Goal: Transaction & Acquisition: Purchase product/service

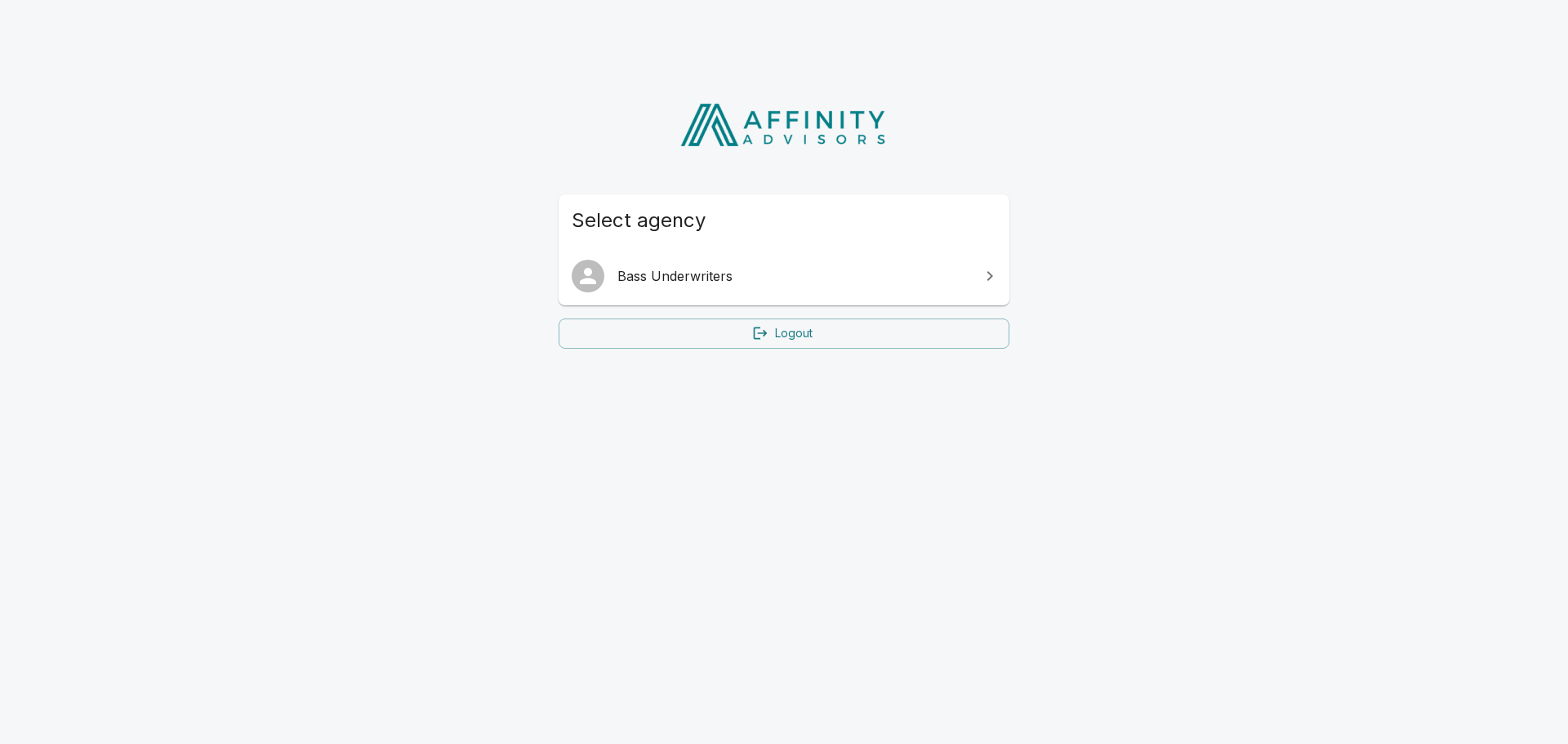
click at [683, 281] on span "Bass Underwriters" at bounding box center [794, 276] width 353 height 20
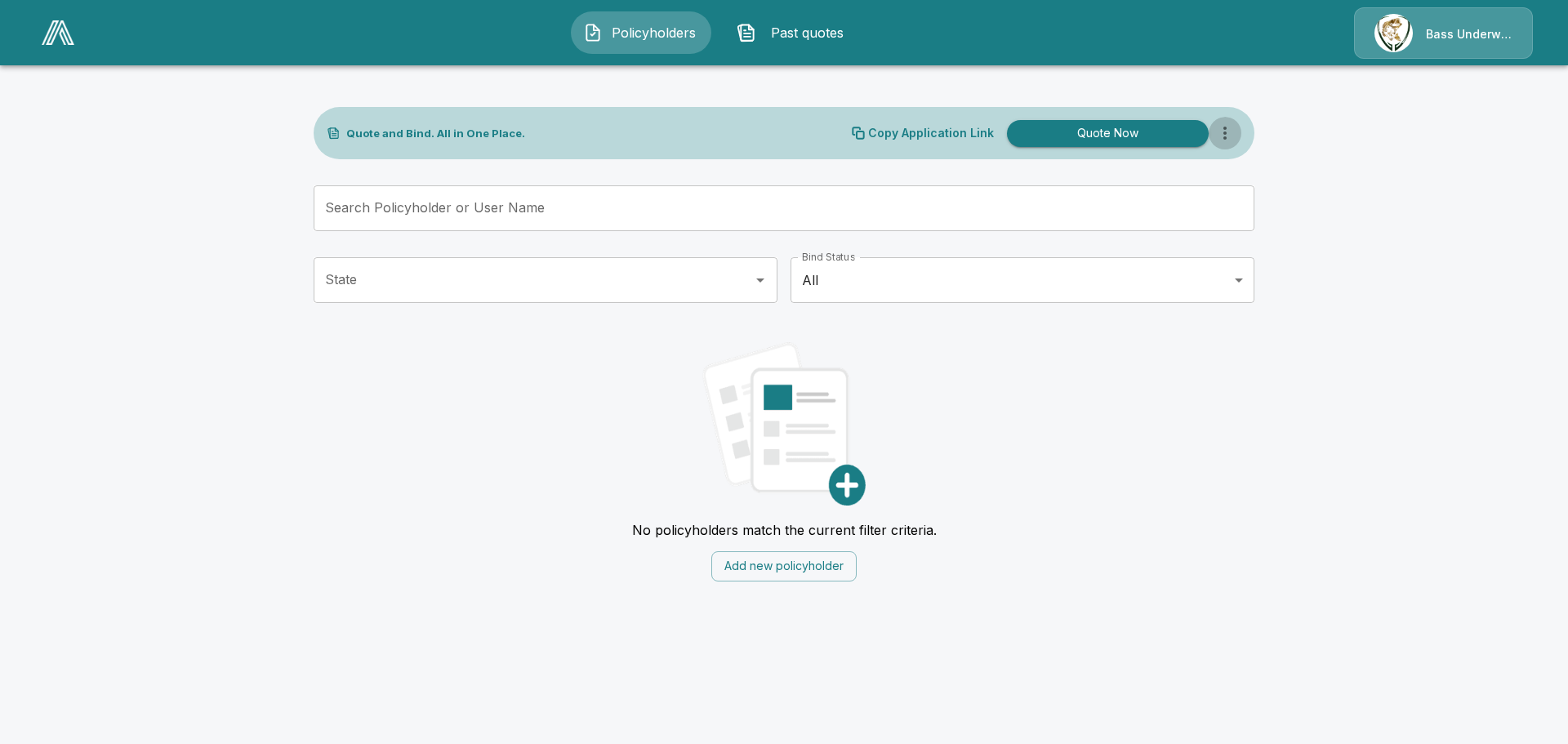
click at [1220, 124] on icon "more" at bounding box center [1224, 133] width 20 height 20
click at [1139, 129] on button "Quote Now" at bounding box center [1107, 133] width 202 height 27
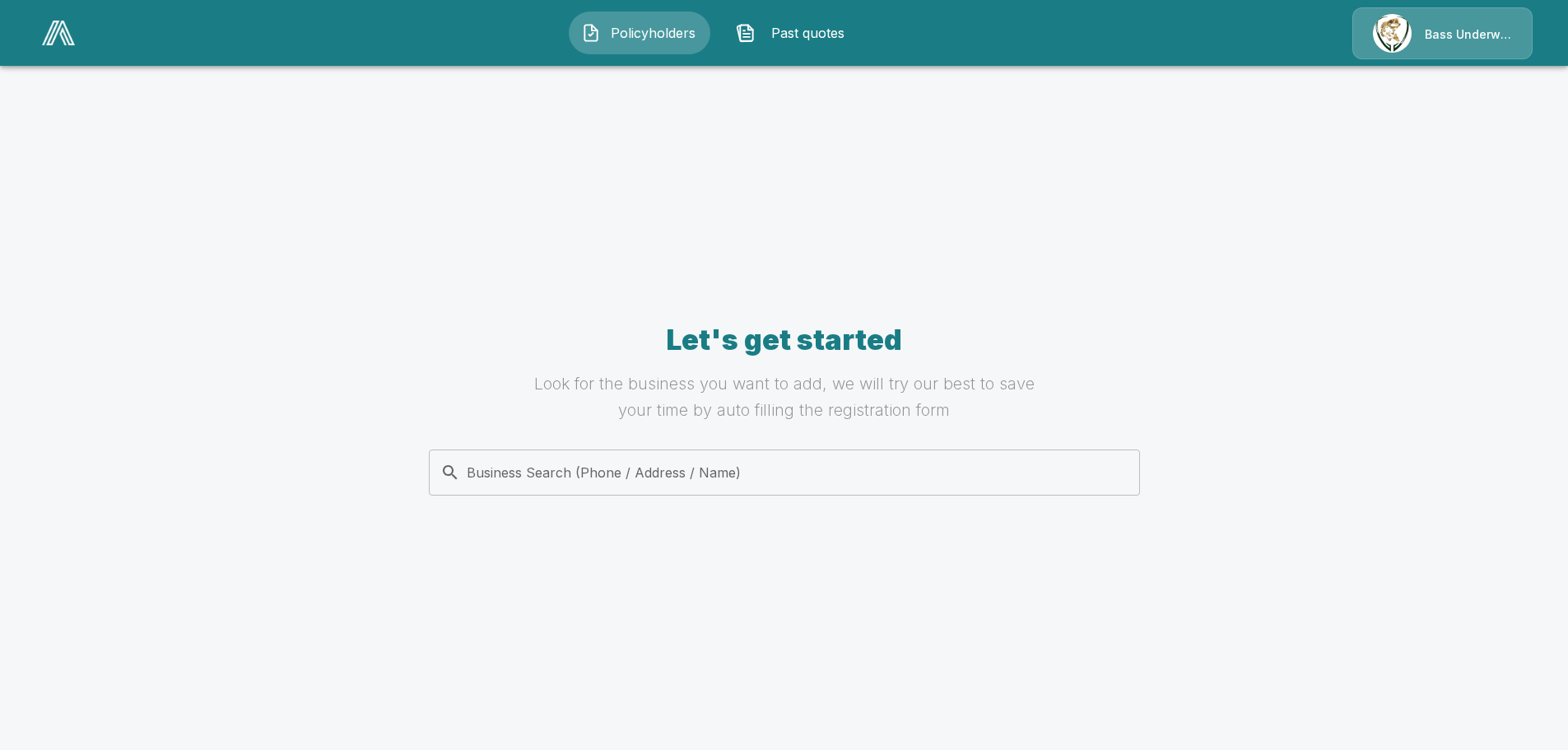
click at [1469, 29] on div "Bass Underwriters" at bounding box center [1442, 33] width 181 height 51
click at [333, 310] on div "Let's get started Look for the business you want to add, we will try our best t…" at bounding box center [784, 422] width 948 height 600
click at [615, 21] on button "Policyholders" at bounding box center [638, 33] width 141 height 43
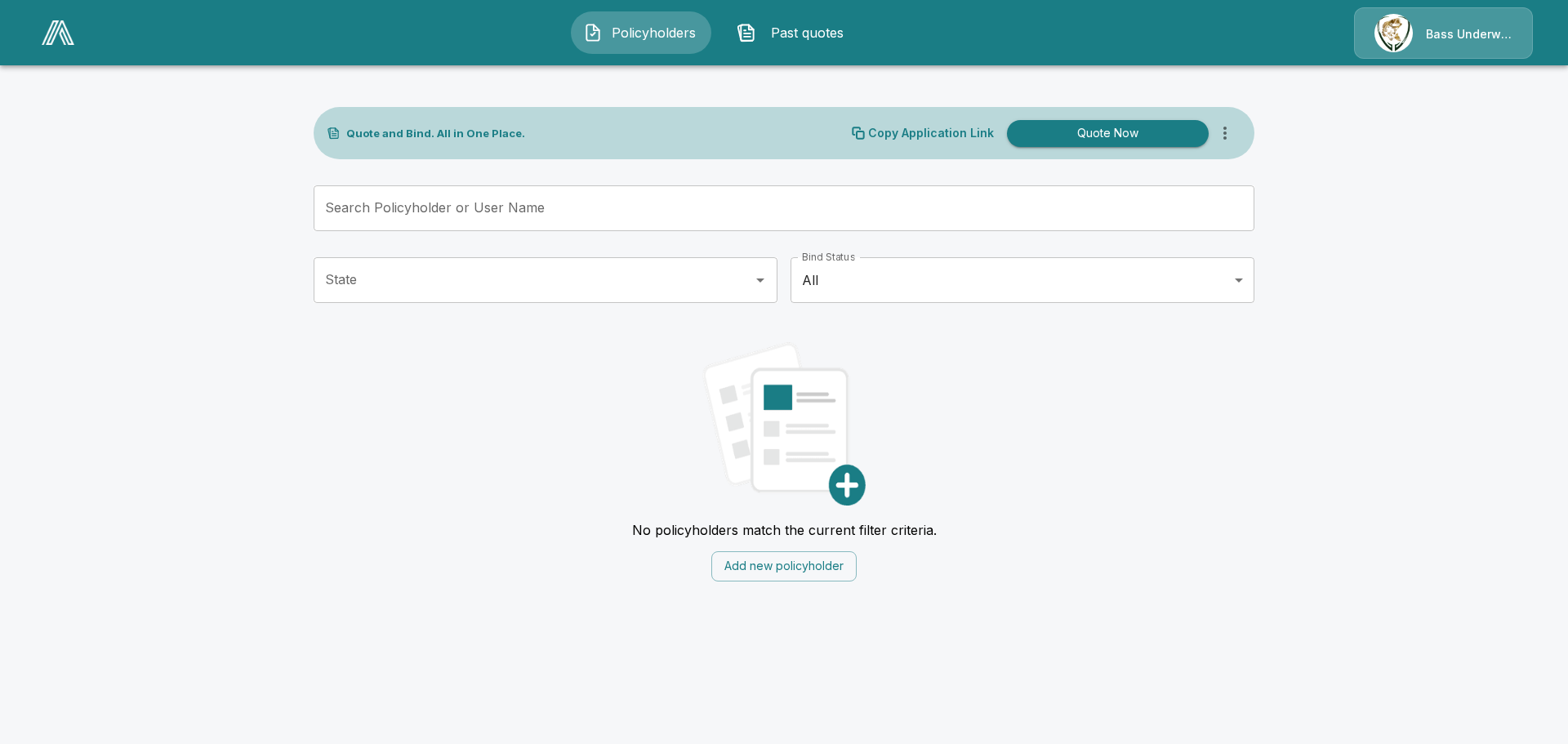
click at [761, 33] on button "Past quotes" at bounding box center [794, 33] width 140 height 43
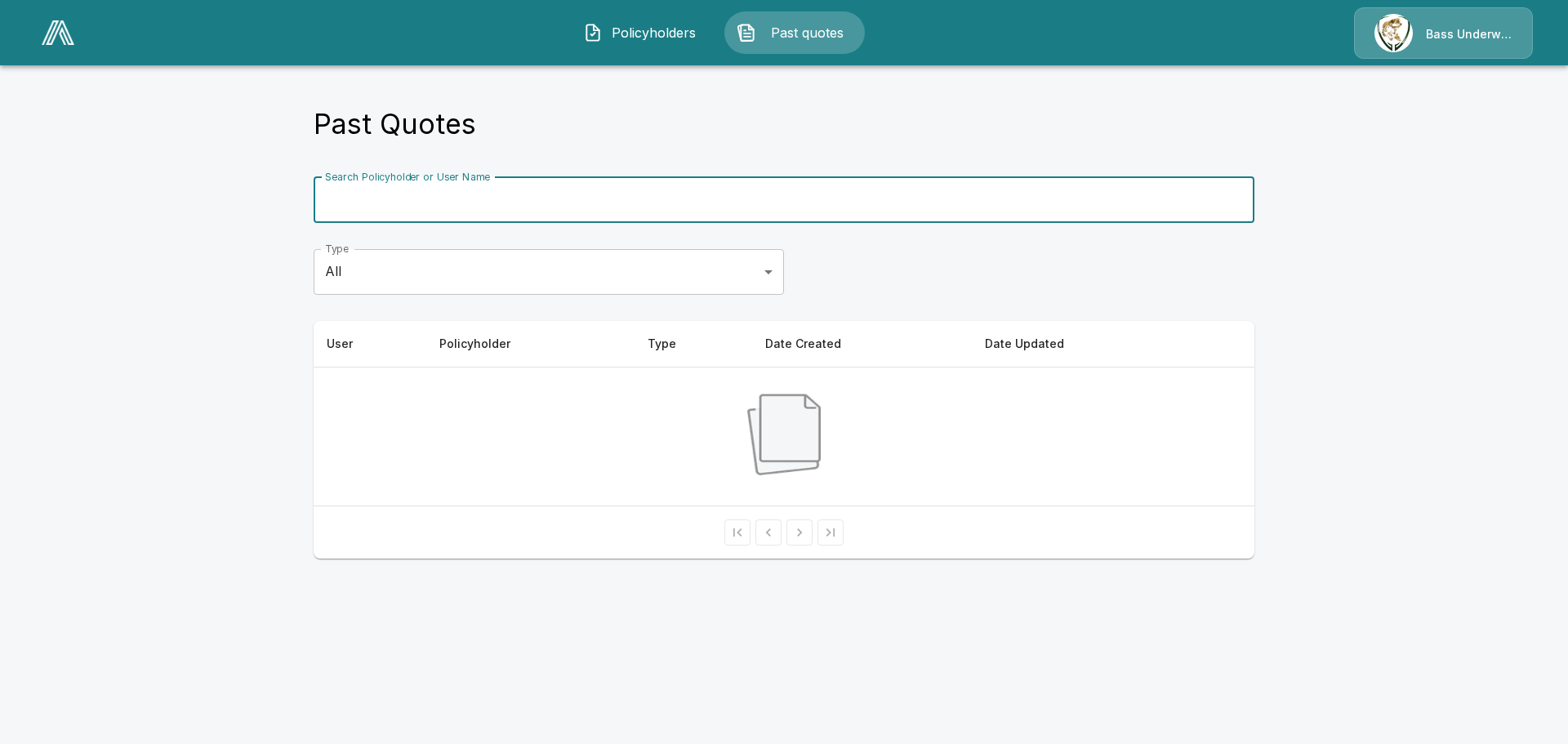
click at [500, 192] on input "Search Policyholder or User Name" at bounding box center [775, 200] width 922 height 46
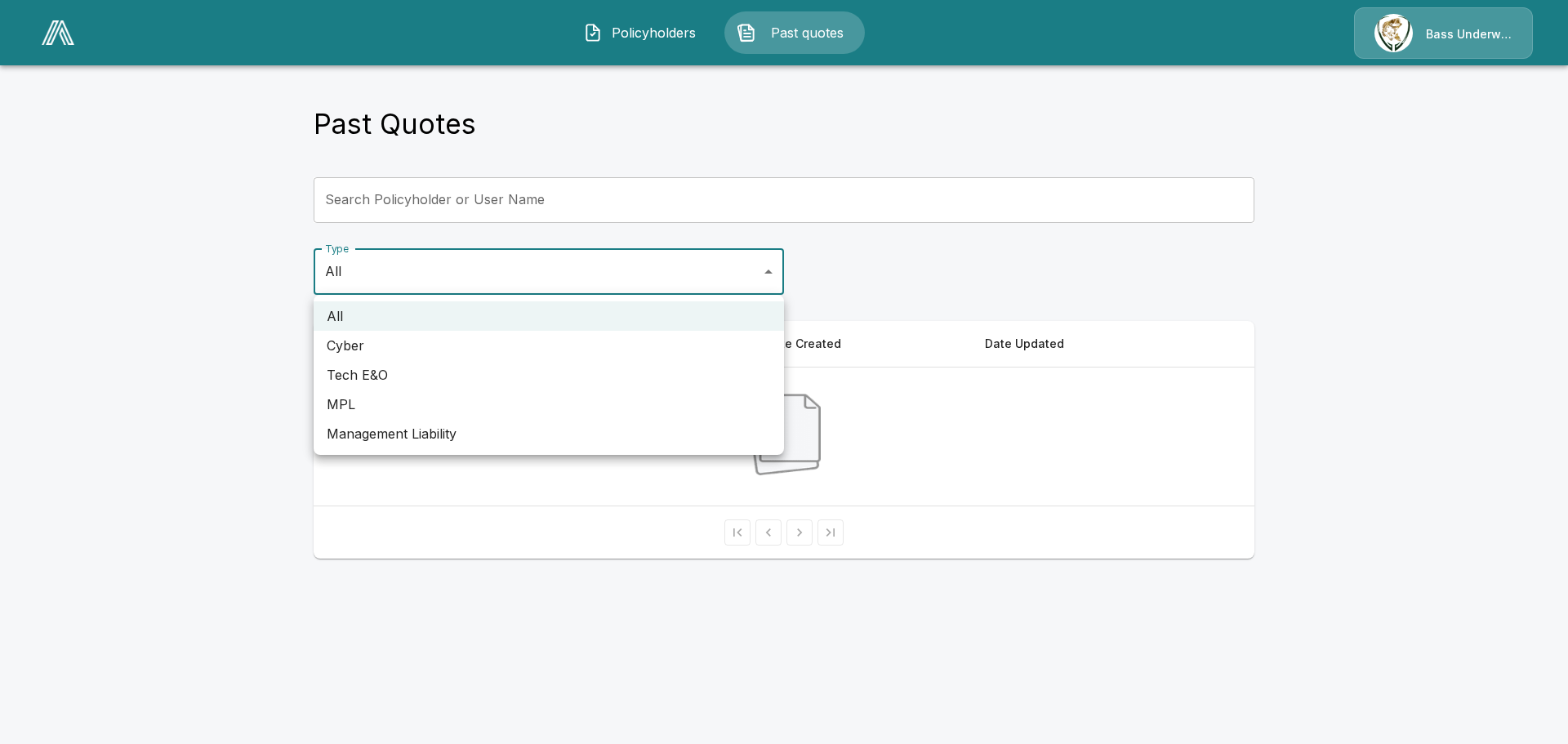
click at [471, 284] on body "Policyholders Past quotes Bass Underwriters Past Quotes Search Policyholder or …" at bounding box center [784, 289] width 1568 height 578
click at [471, 284] on div at bounding box center [784, 372] width 1568 height 744
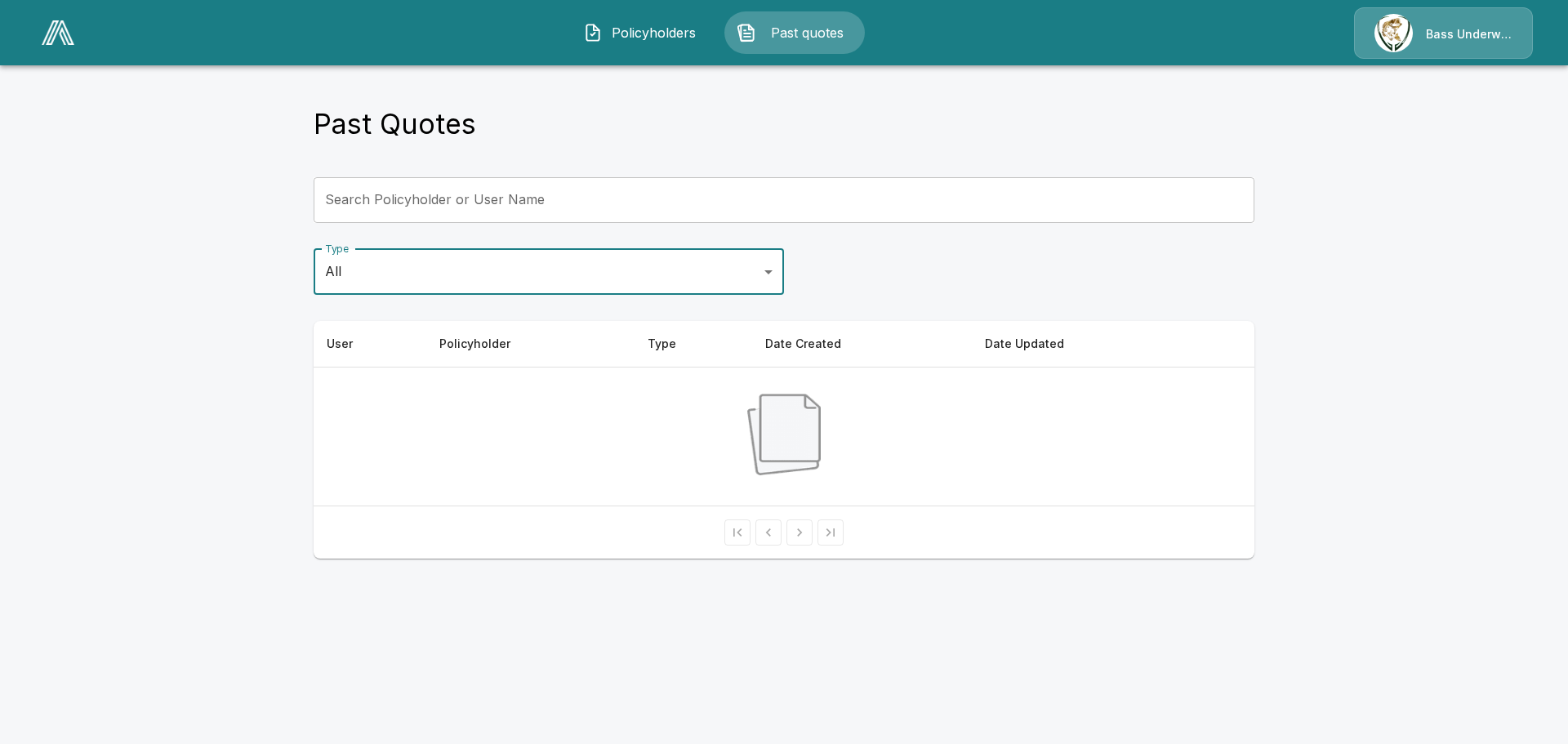
click at [59, 37] on img at bounding box center [58, 33] width 33 height 24
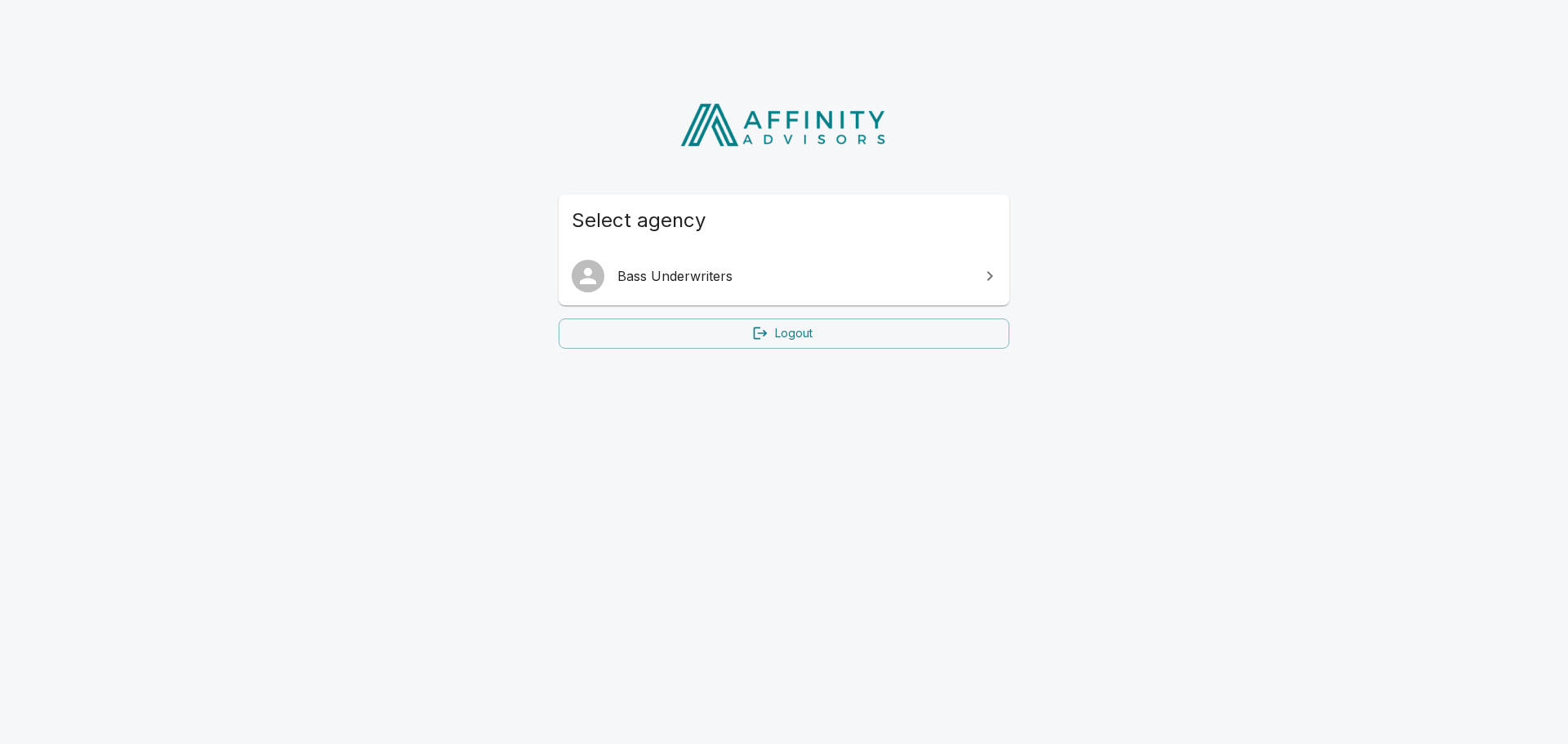
click at [611, 275] on div at bounding box center [594, 276] width 46 height 33
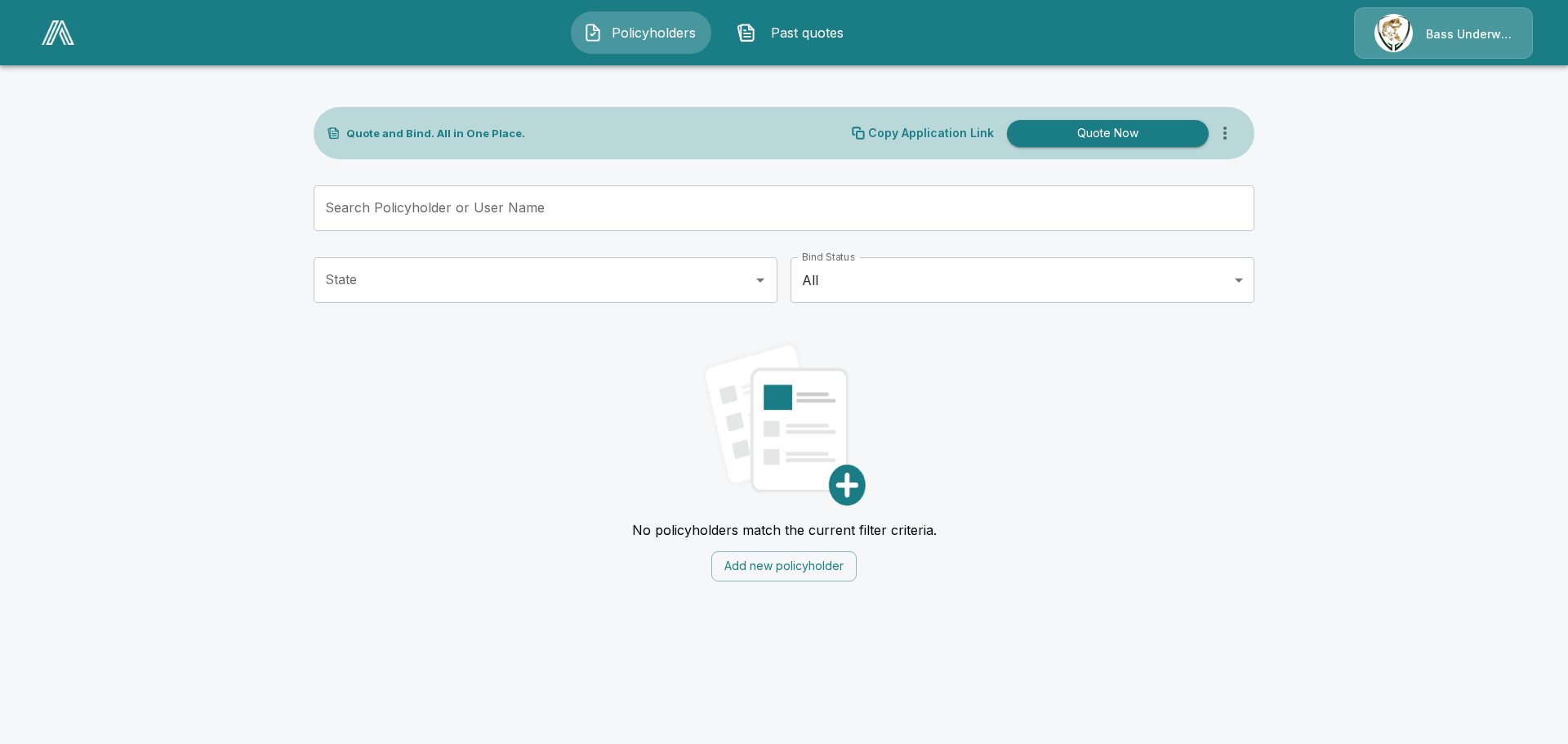
click at [1418, 33] on div "Bass Underwriters" at bounding box center [1443, 33] width 179 height 51
click at [1446, 21] on div "Bass Underwriters" at bounding box center [1443, 33] width 179 height 51
